Goal: Task Accomplishment & Management: Use online tool/utility

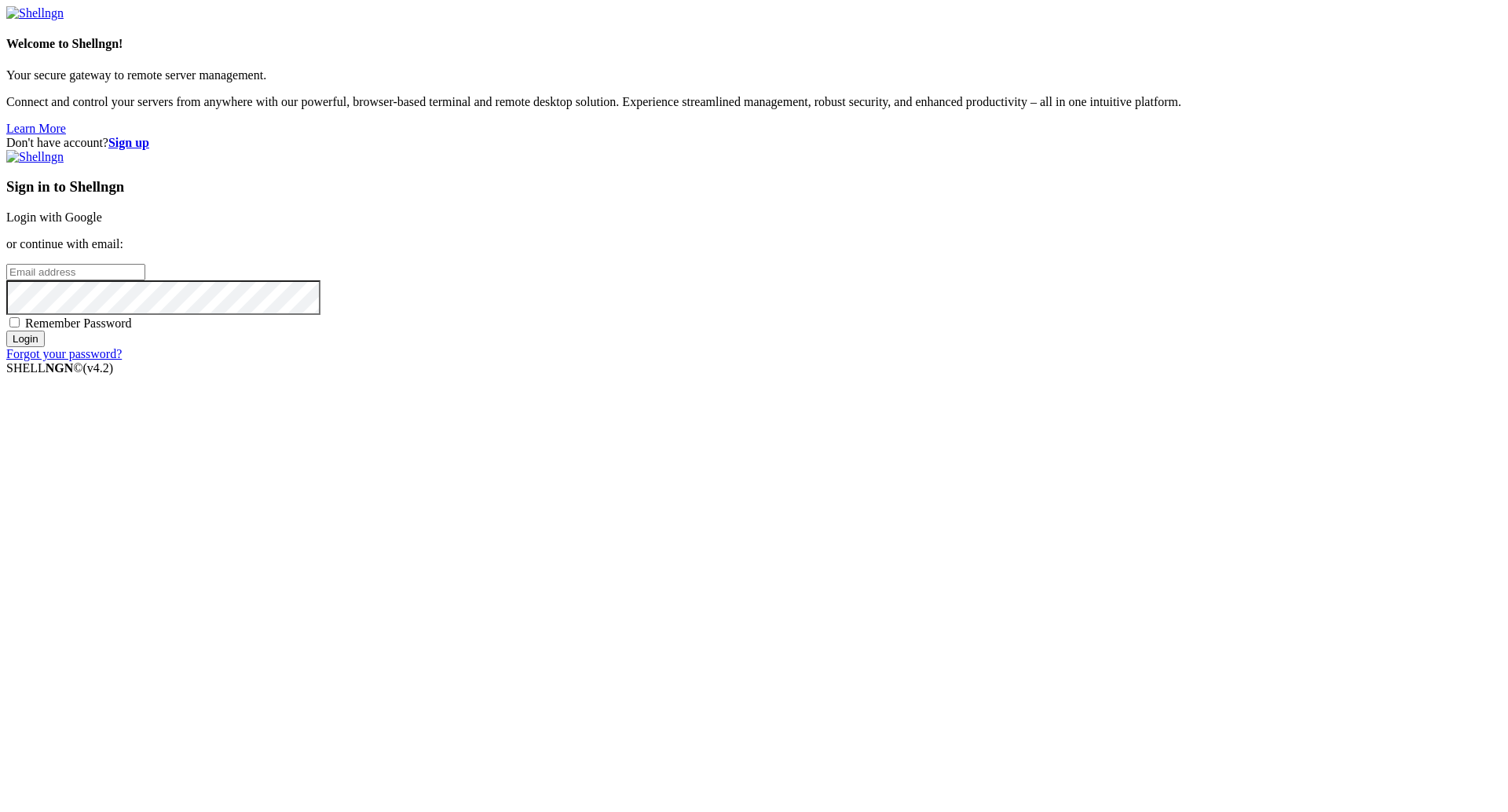
type input "[PERSON_NAME][EMAIL_ADDRESS][DOMAIN_NAME]"
click at [45, 347] on input "Login" at bounding box center [26, 339] width 39 height 17
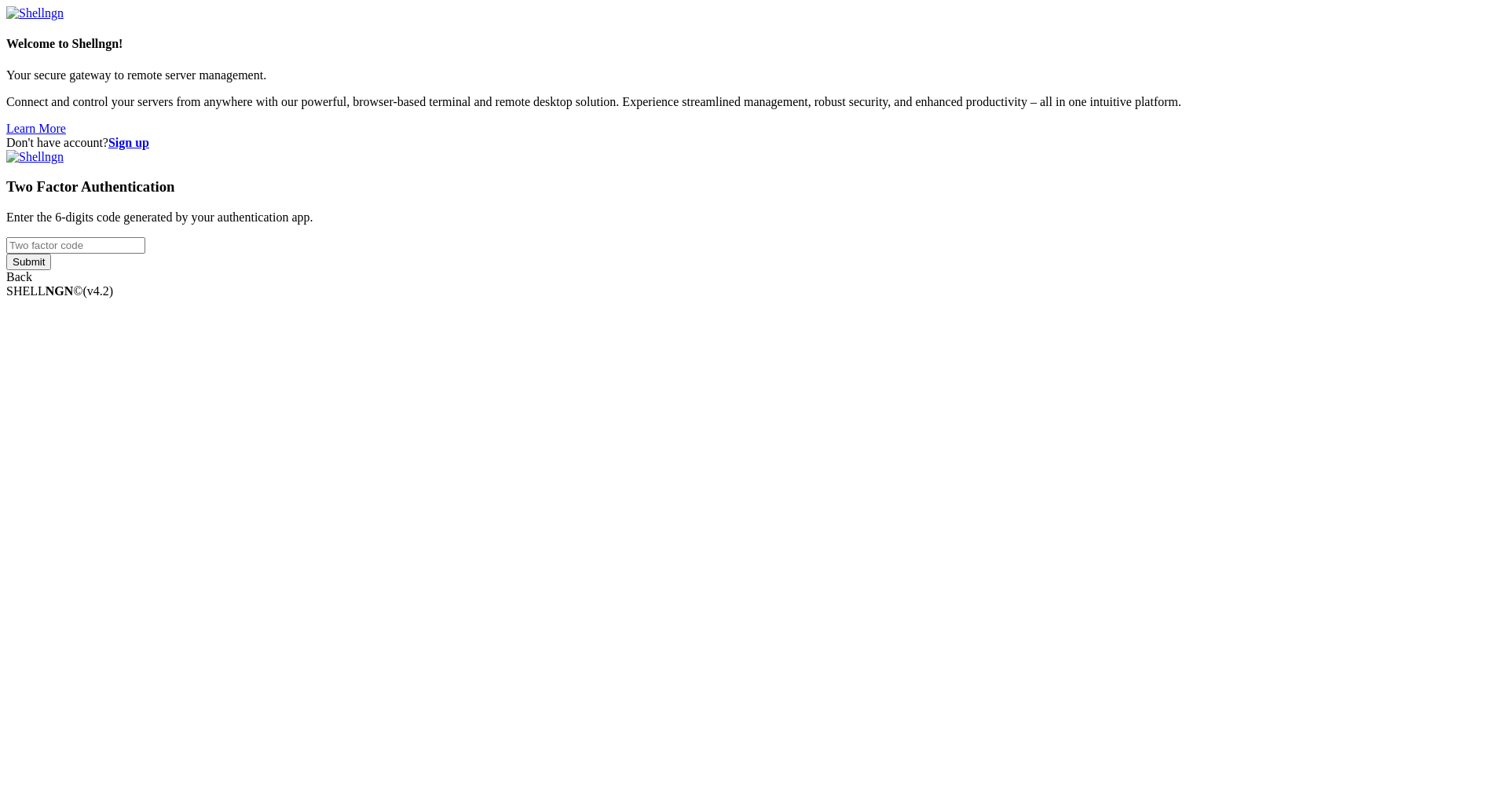
click at [145, 254] on input "number" at bounding box center [75, 245] width 139 height 17
click at [961, 284] on div "Two Factor Authentication Enter the 6-digits code generated by your authenticat…" at bounding box center [754, 217] width 1495 height 134
drag, startPoint x: 918, startPoint y: 407, endPoint x: 965, endPoint y: 427, distance: 51.1
click at [145, 254] on input "number" at bounding box center [75, 245] width 139 height 17
type input "755573"
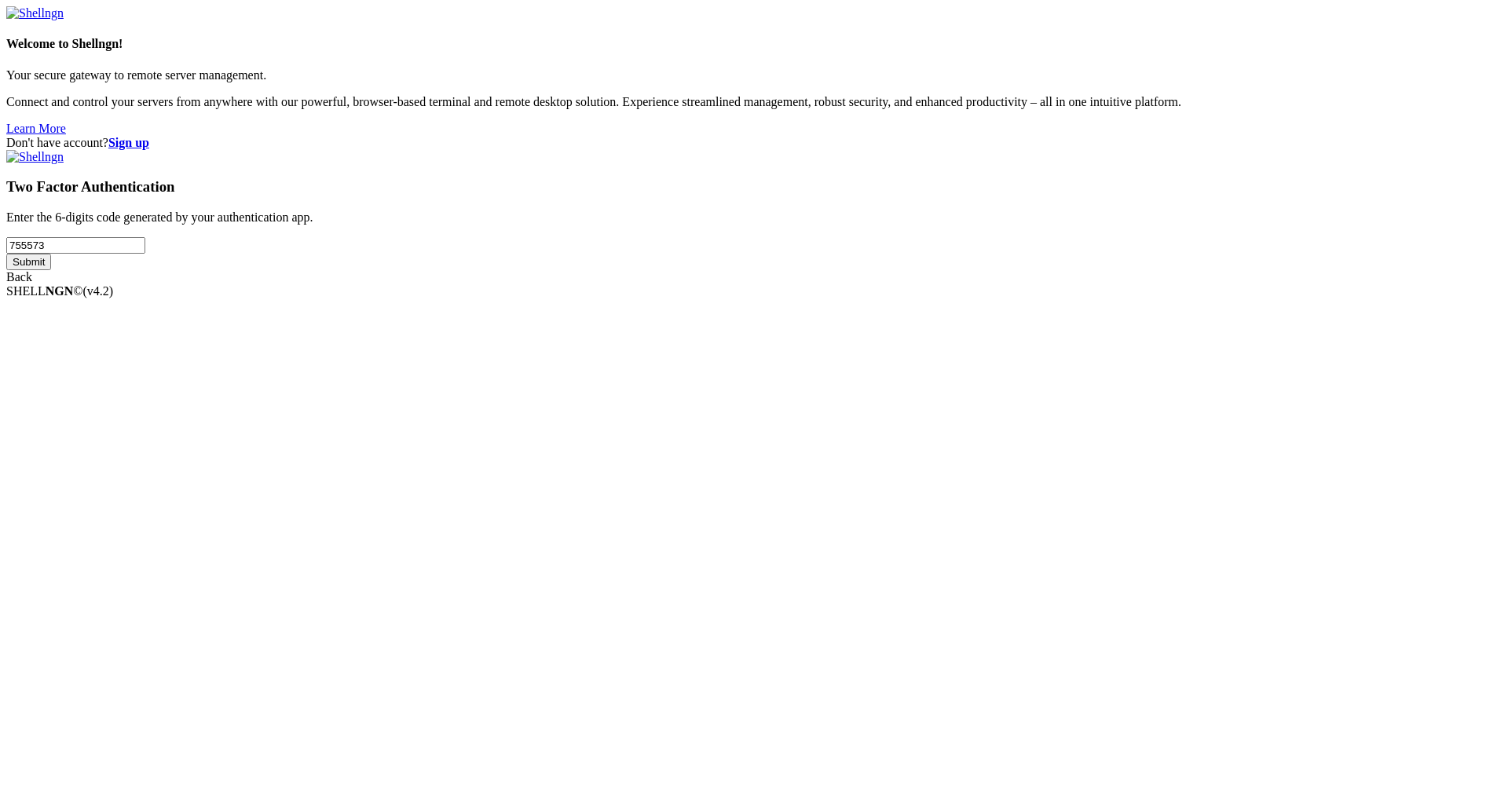
click at [51, 270] on input "Submit" at bounding box center [28, 262] width 45 height 17
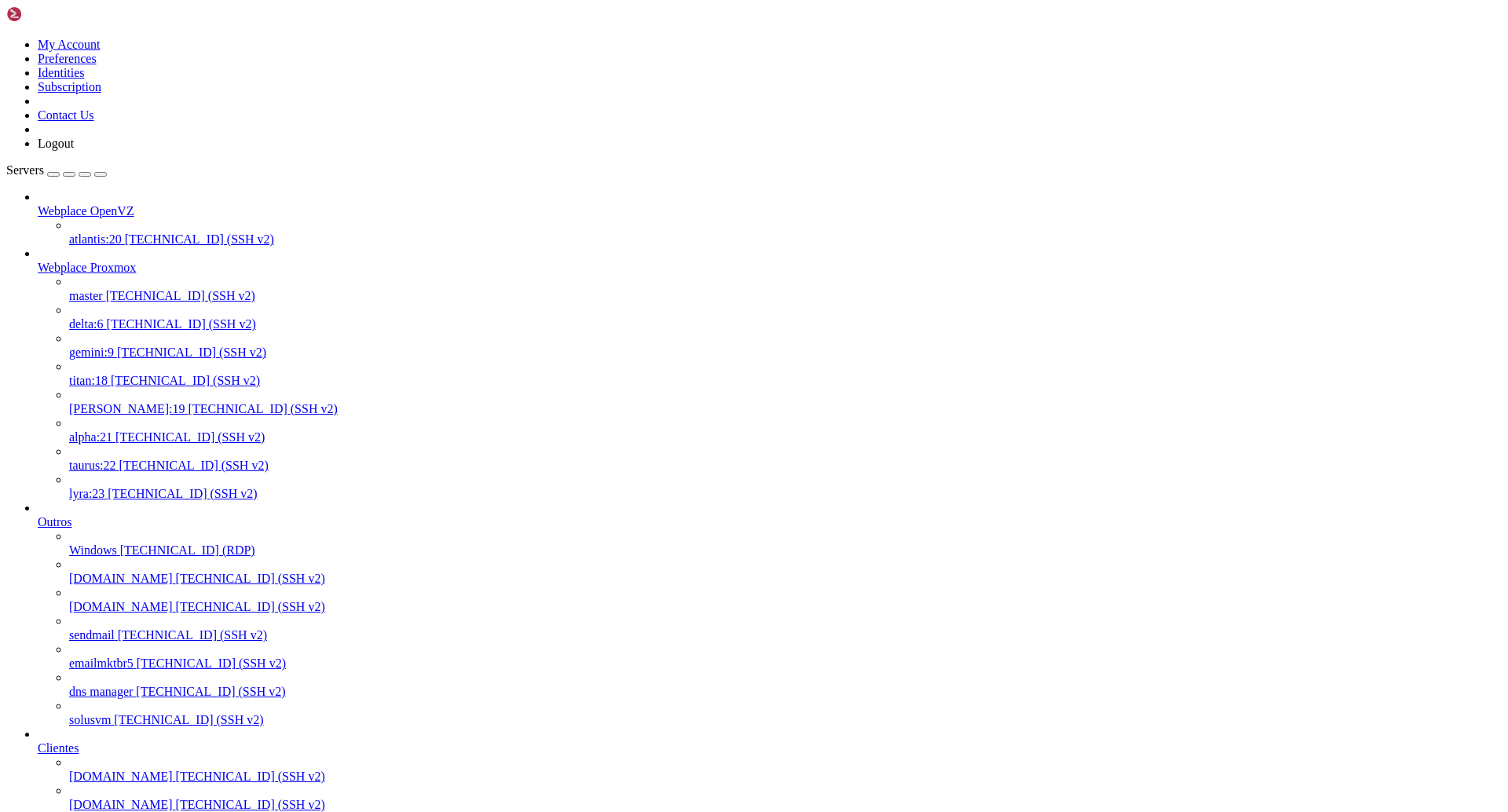
click at [188, 402] on span "[TECHNICAL_ID] (SSH v2)" at bounding box center [263, 409] width 149 height 14
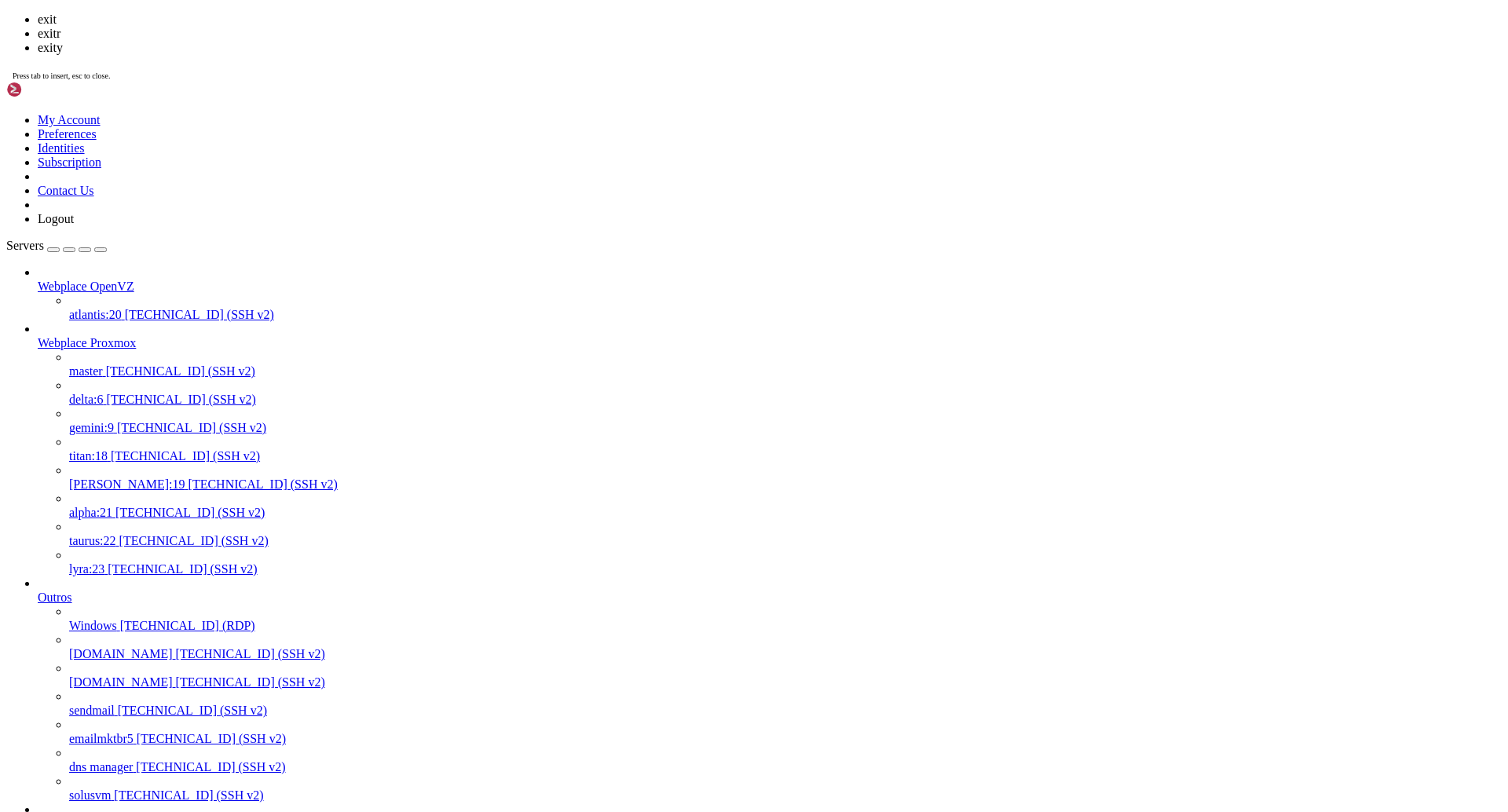
scroll to position [11616, 0]
